Goal: Find specific page/section: Find specific page/section

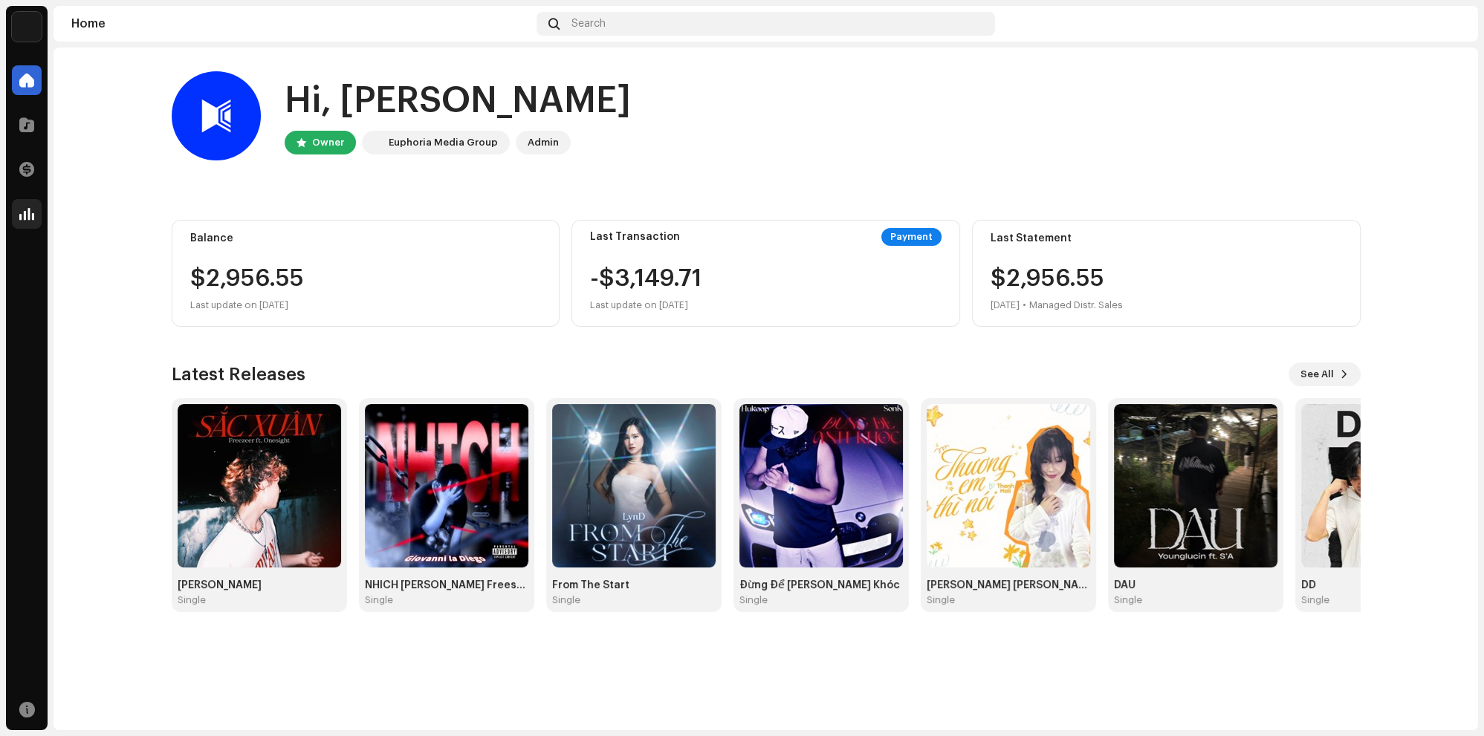
click at [35, 200] on div at bounding box center [27, 214] width 30 height 30
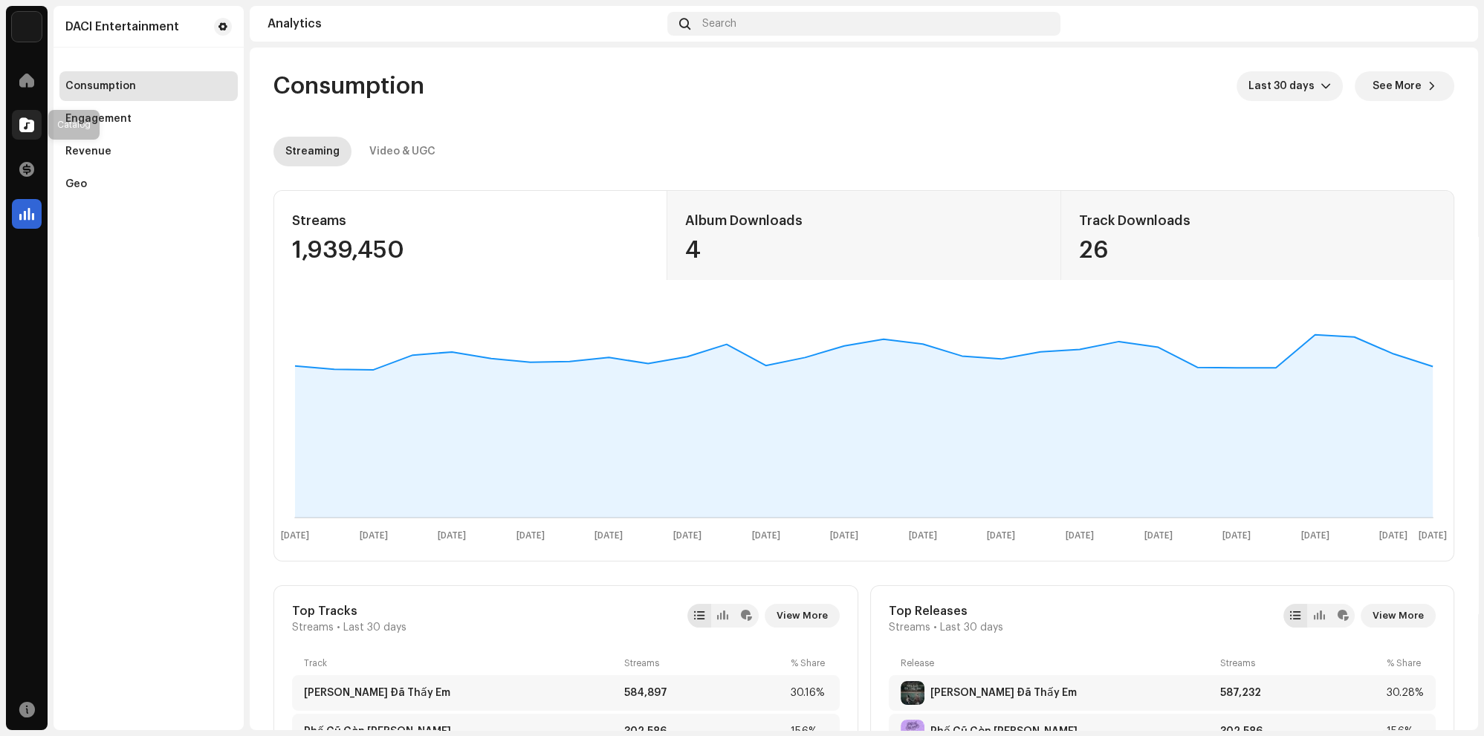
click at [20, 126] on span at bounding box center [26, 125] width 15 height 12
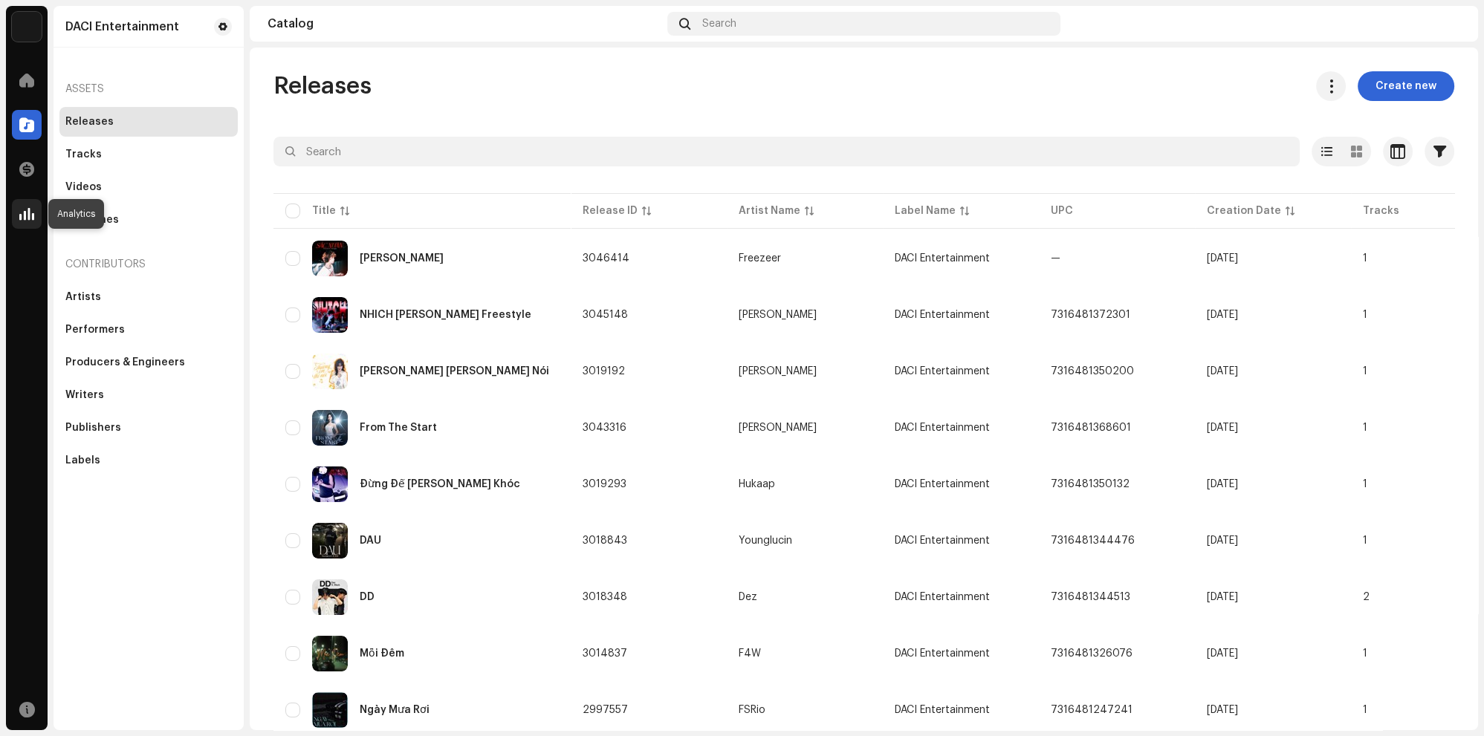
click at [29, 222] on div at bounding box center [27, 214] width 30 height 30
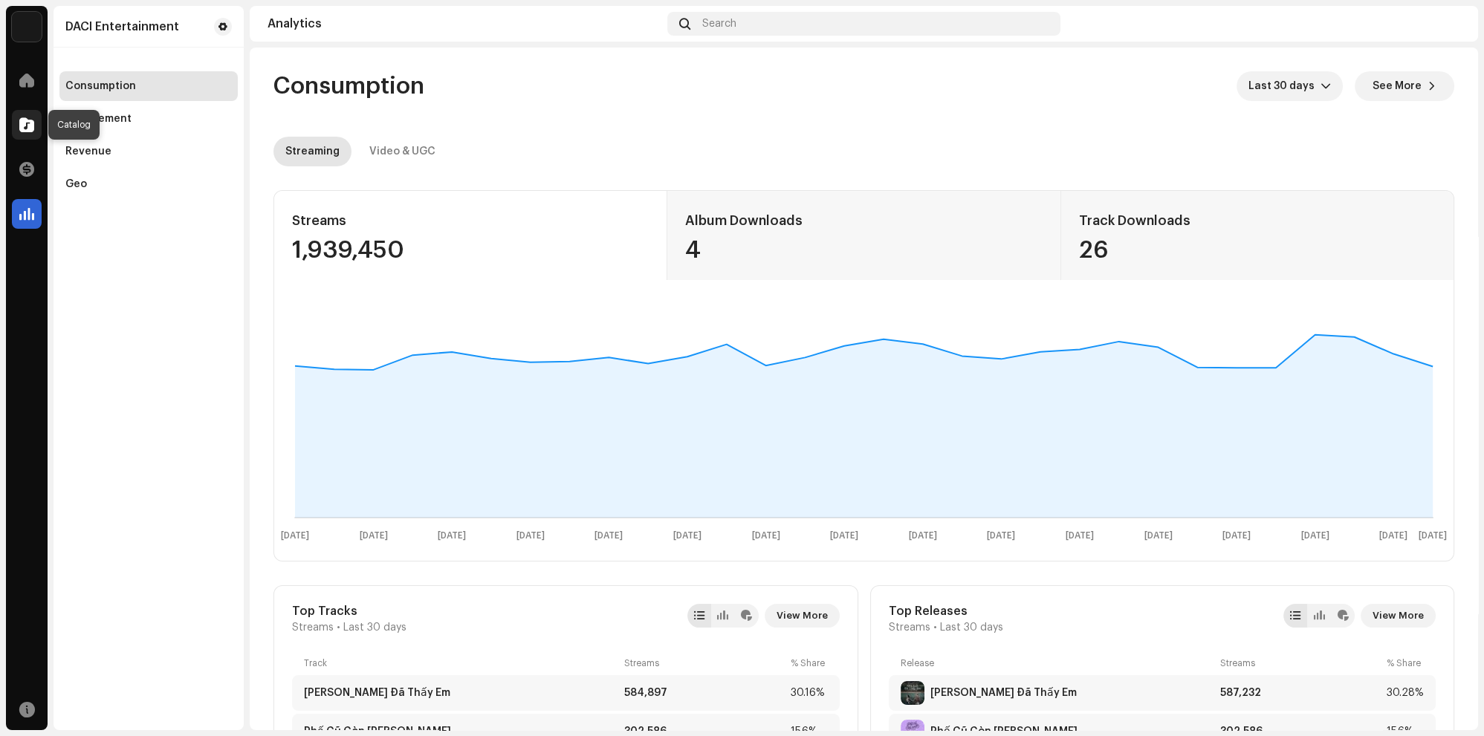
click at [21, 120] on span at bounding box center [26, 125] width 15 height 12
